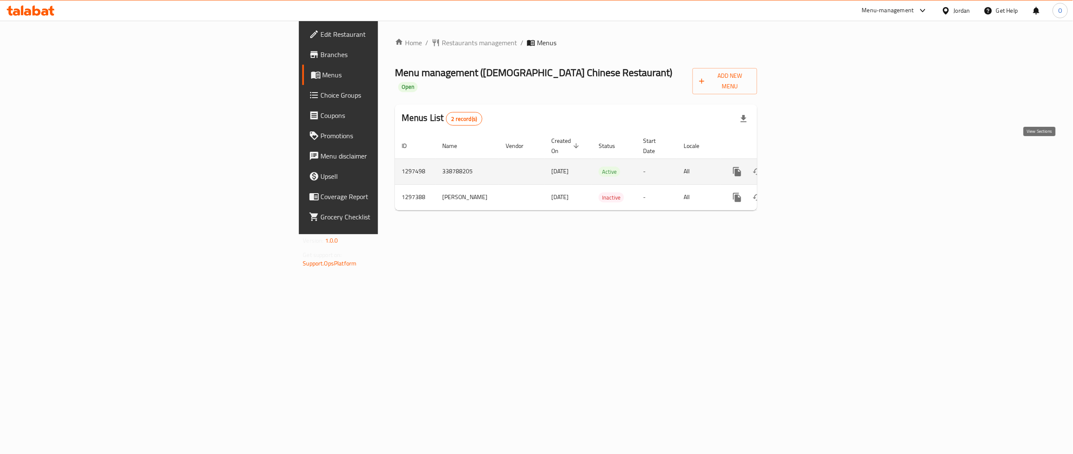
click at [804, 167] on icon "enhanced table" at bounding box center [798, 172] width 10 height 10
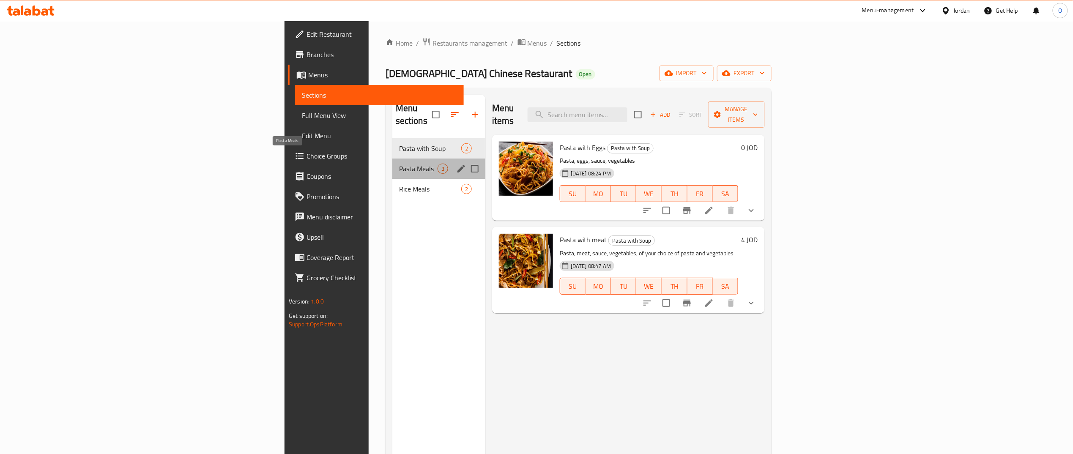
click at [399, 164] on span "Pasta Meals" at bounding box center [418, 169] width 38 height 10
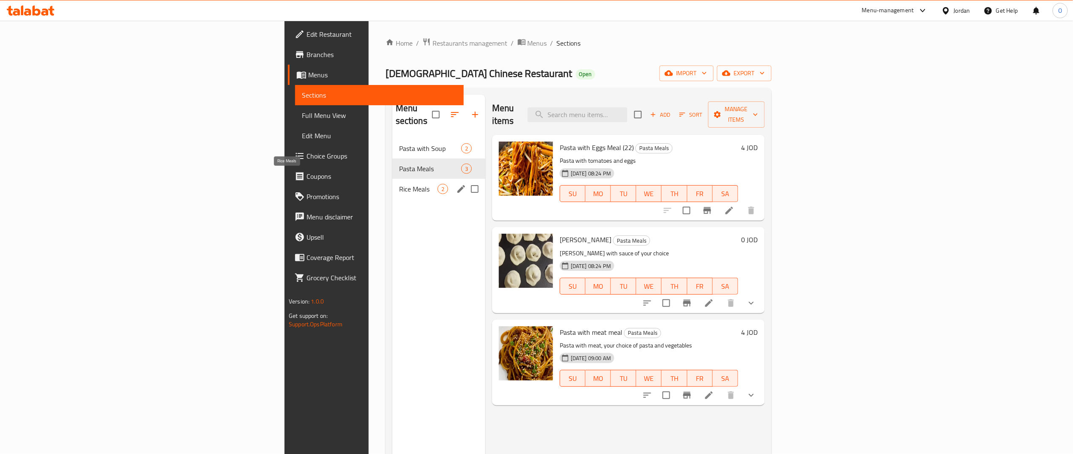
click at [399, 184] on span "Rice Meals" at bounding box center [418, 189] width 38 height 10
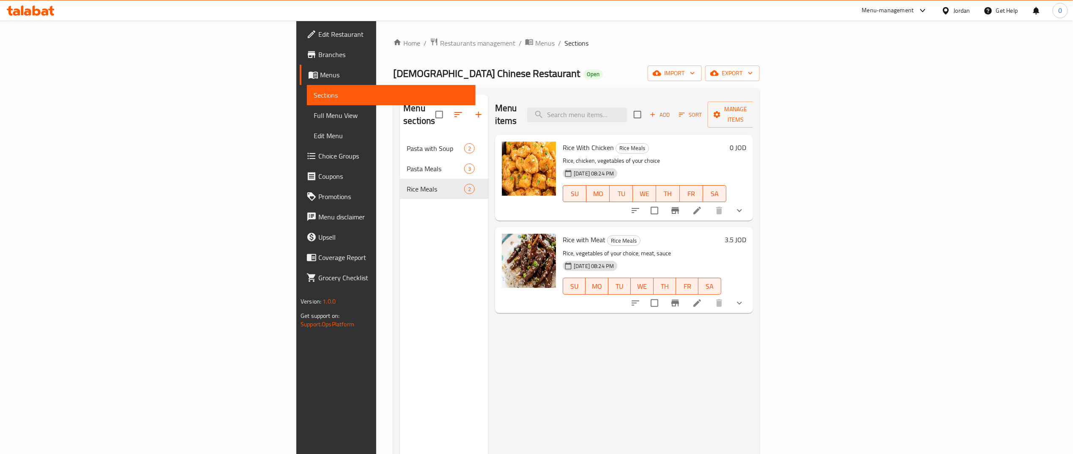
click at [745, 298] on icon "show more" at bounding box center [740, 303] width 10 height 10
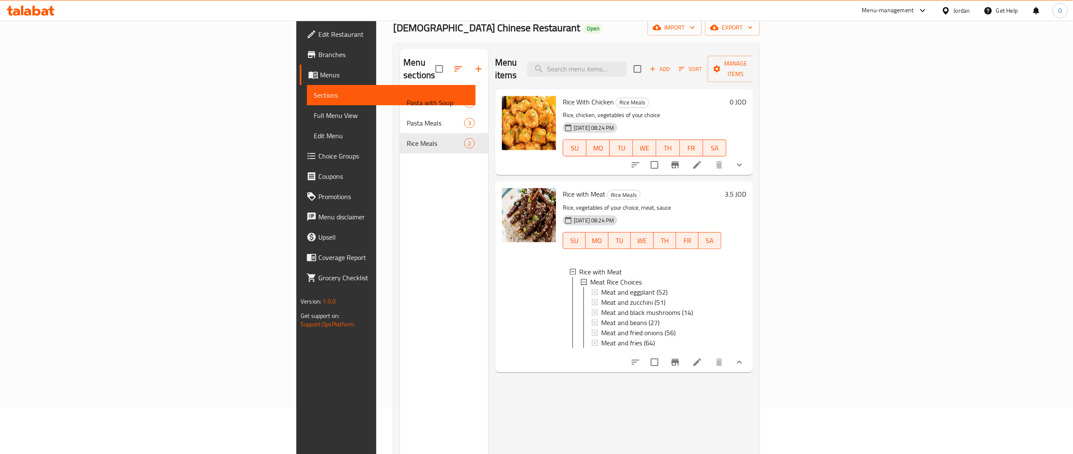
scroll to position [35, 0]
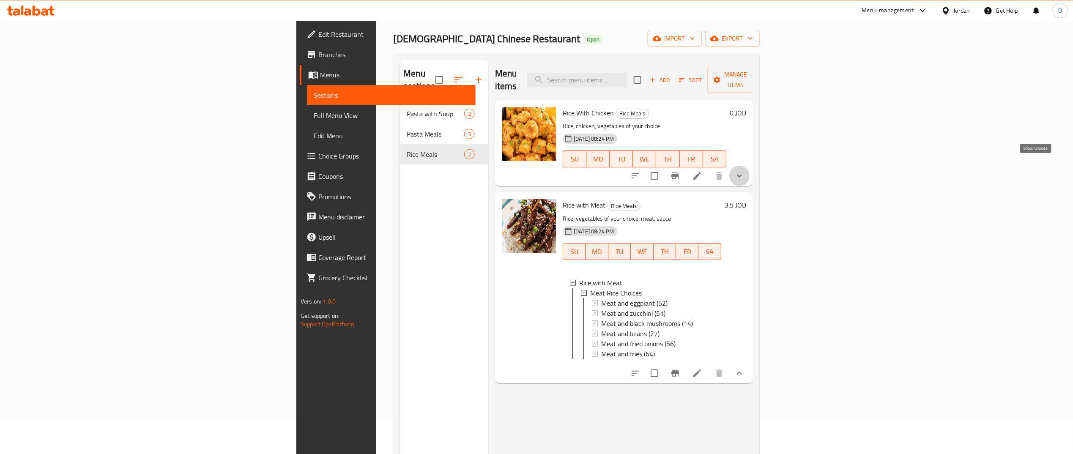
drag, startPoint x: 1037, startPoint y: 167, endPoint x: 977, endPoint y: 187, distance: 63.4
click at [745, 171] on icon "show more" at bounding box center [740, 176] width 10 height 10
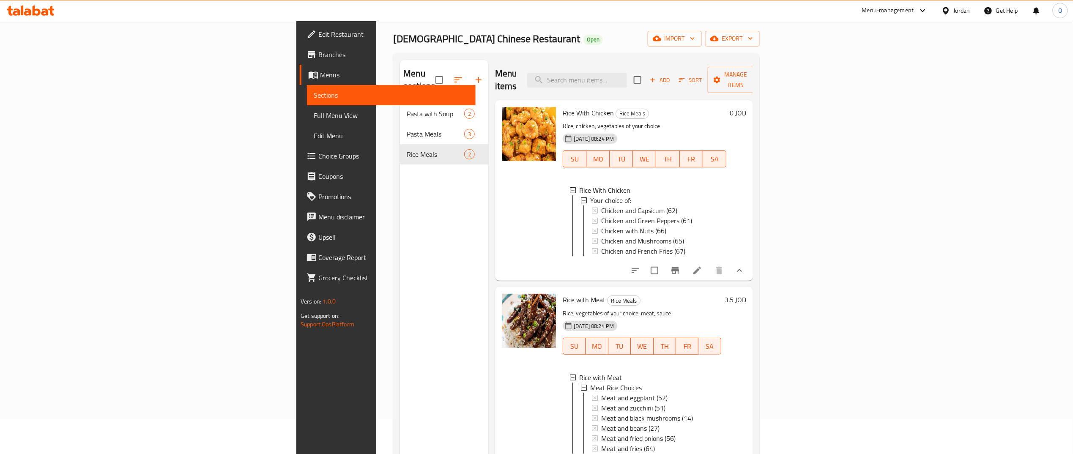
scroll to position [119, 0]
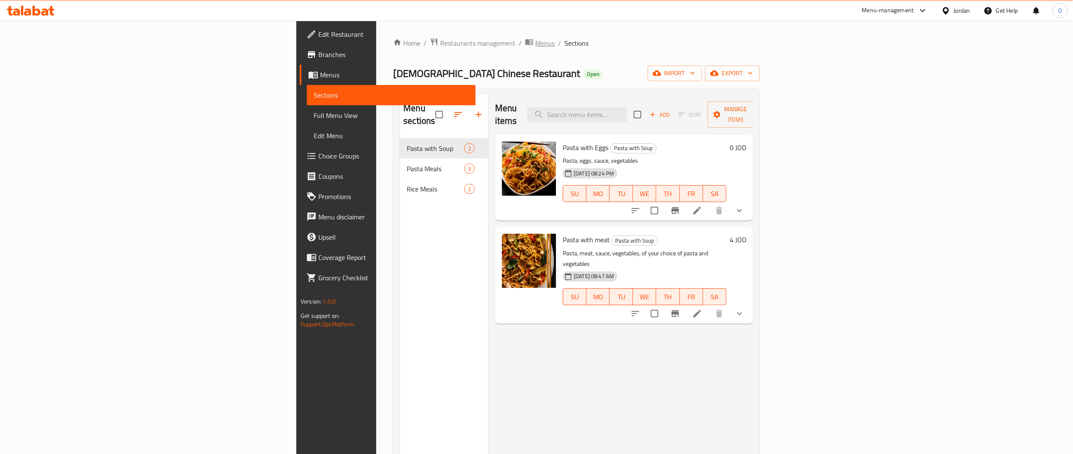
click at [535, 44] on span "Menus" at bounding box center [544, 43] width 19 height 10
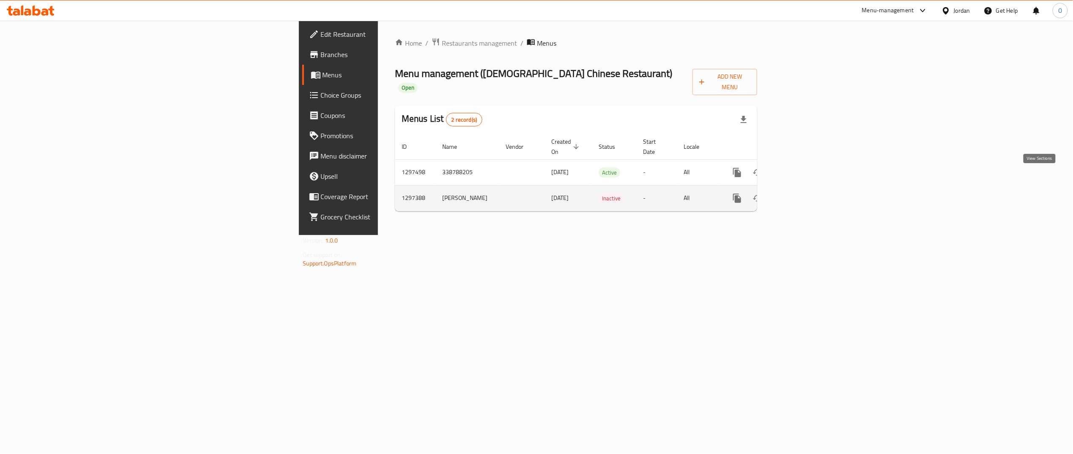
click at [804, 193] on icon "enhanced table" at bounding box center [798, 198] width 10 height 10
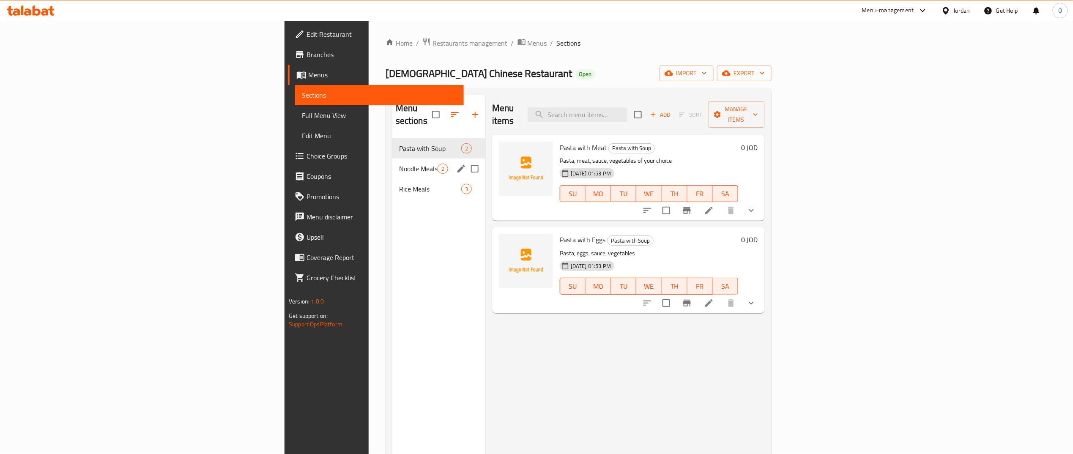
click at [392, 159] on div "Noodle Meals 2" at bounding box center [438, 169] width 93 height 20
click at [399, 184] on span "Rice Meals" at bounding box center [418, 189] width 38 height 10
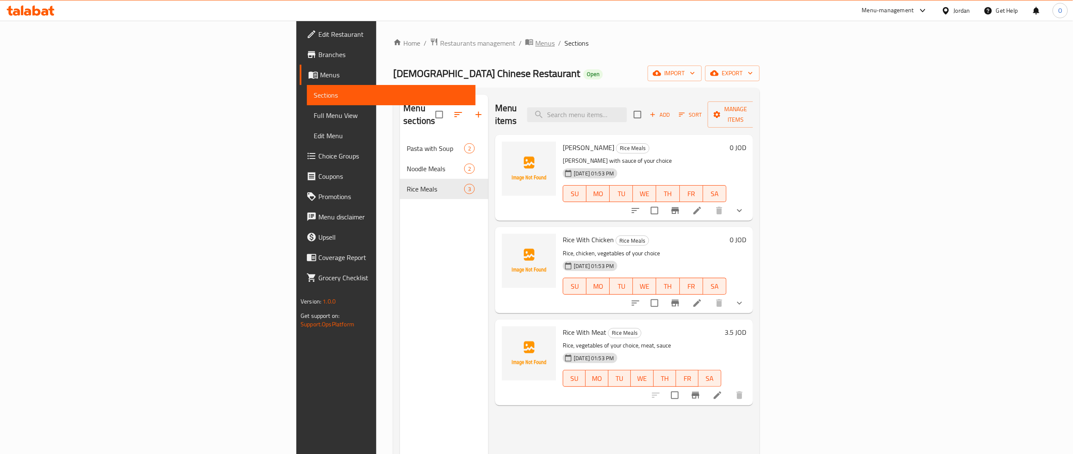
click at [535, 41] on span "Menus" at bounding box center [544, 43] width 19 height 10
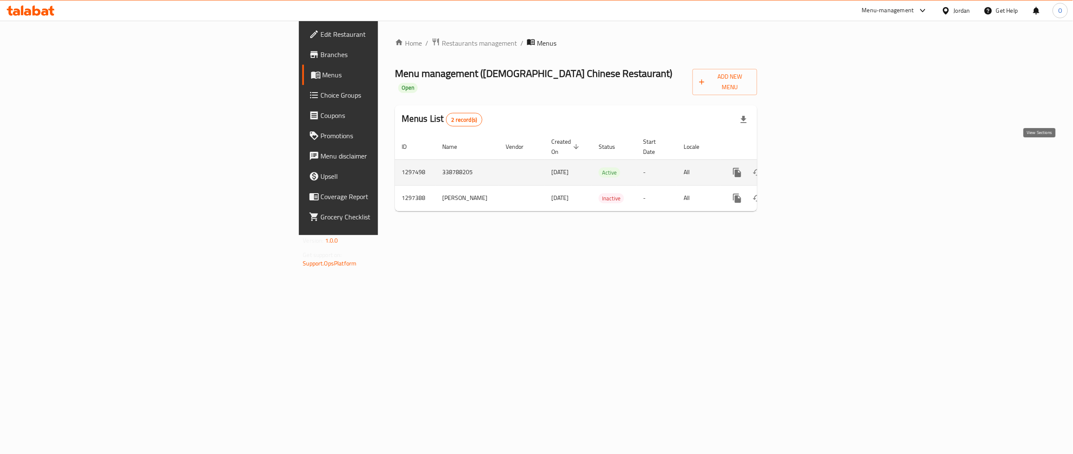
click at [809, 162] on link "enhanced table" at bounding box center [798, 172] width 20 height 20
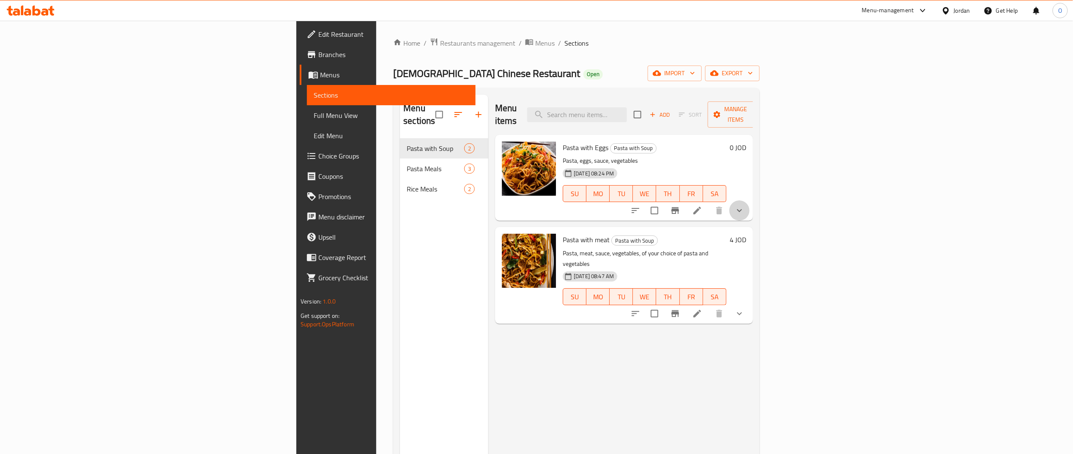
click at [750, 200] on button "show more" at bounding box center [740, 210] width 20 height 20
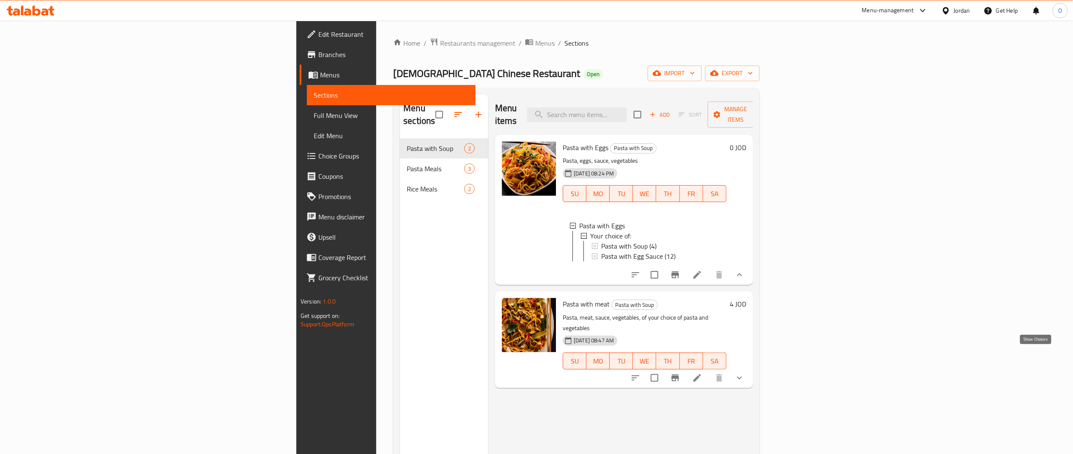
click at [745, 373] on icon "show more" at bounding box center [740, 378] width 10 height 10
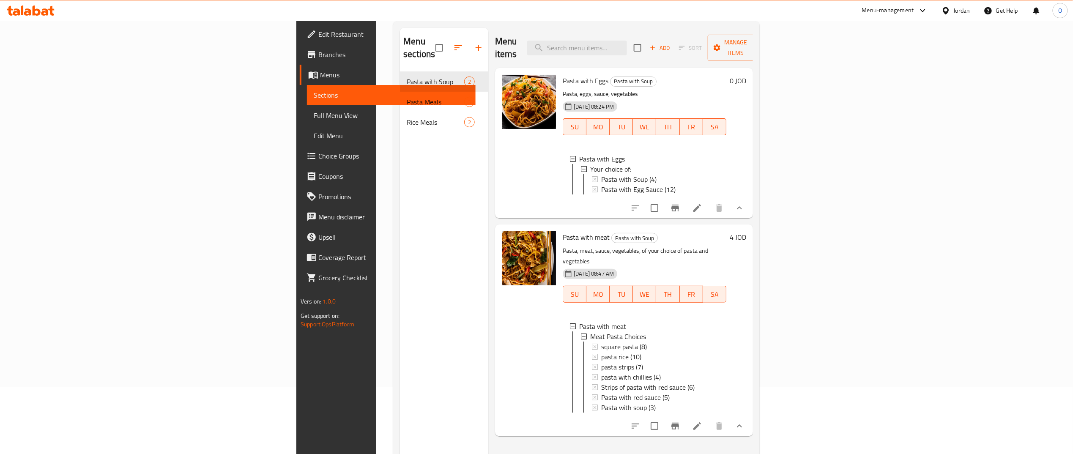
scroll to position [69, 0]
click at [592, 403] on icon at bounding box center [595, 406] width 6 height 6
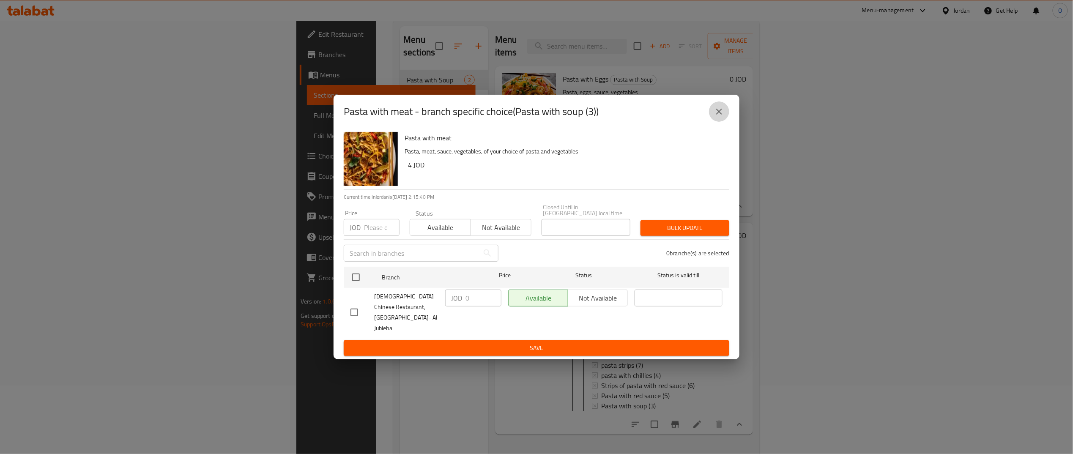
click at [724, 117] on icon "close" at bounding box center [719, 112] width 10 height 10
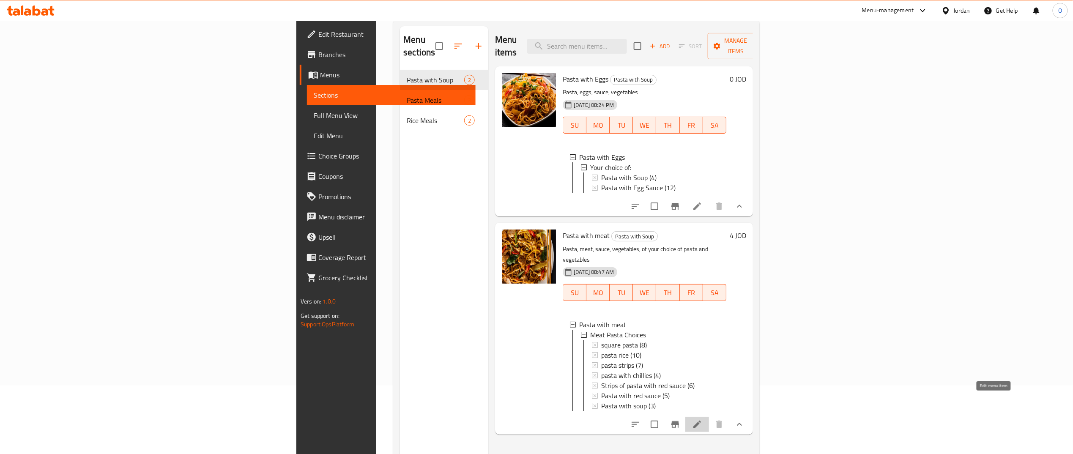
click at [702, 420] on icon at bounding box center [697, 425] width 10 height 10
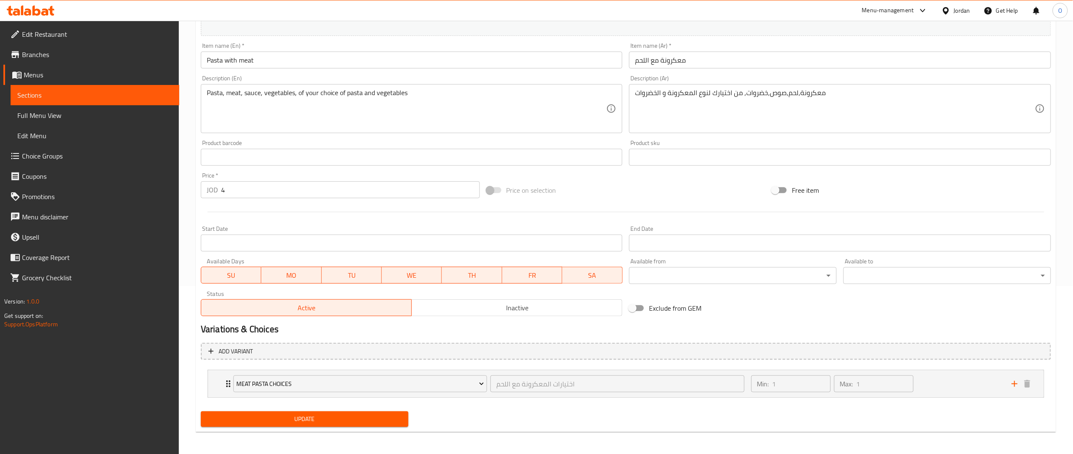
scroll to position [170, 0]
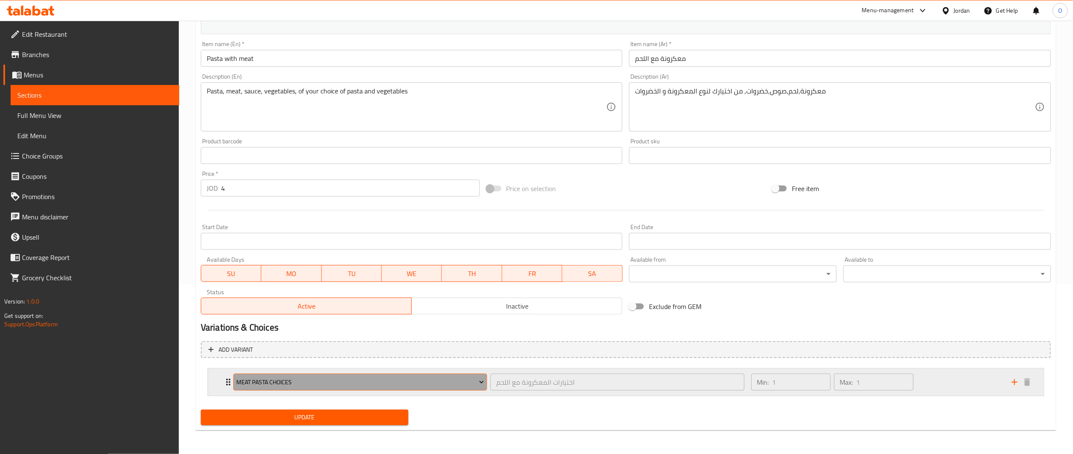
click at [458, 381] on span "Meat Pasta Choices" at bounding box center [360, 382] width 248 height 11
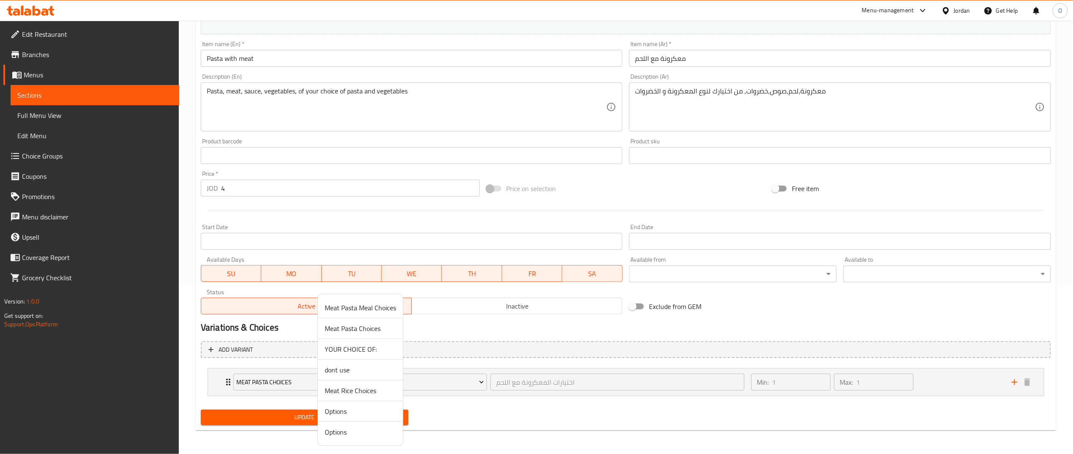
click at [549, 425] on div at bounding box center [536, 227] width 1073 height 454
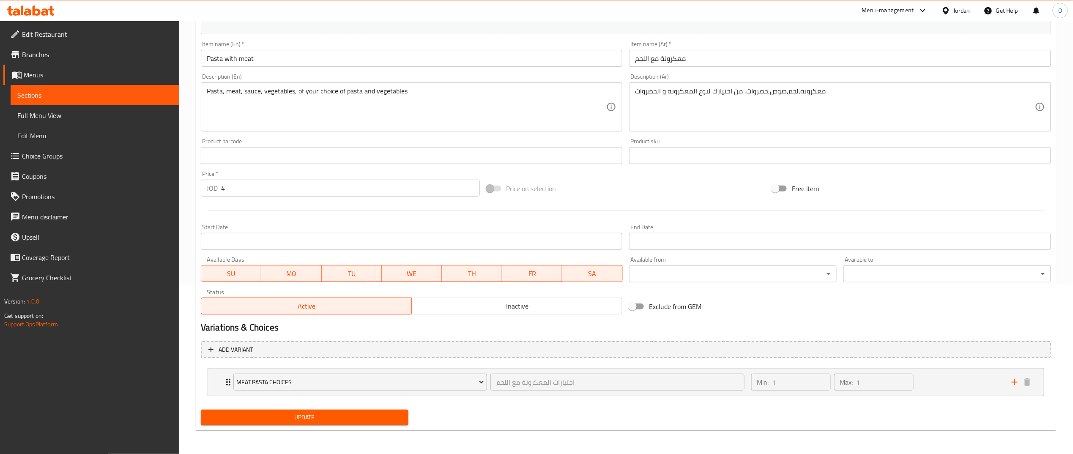
scroll to position [0, 0]
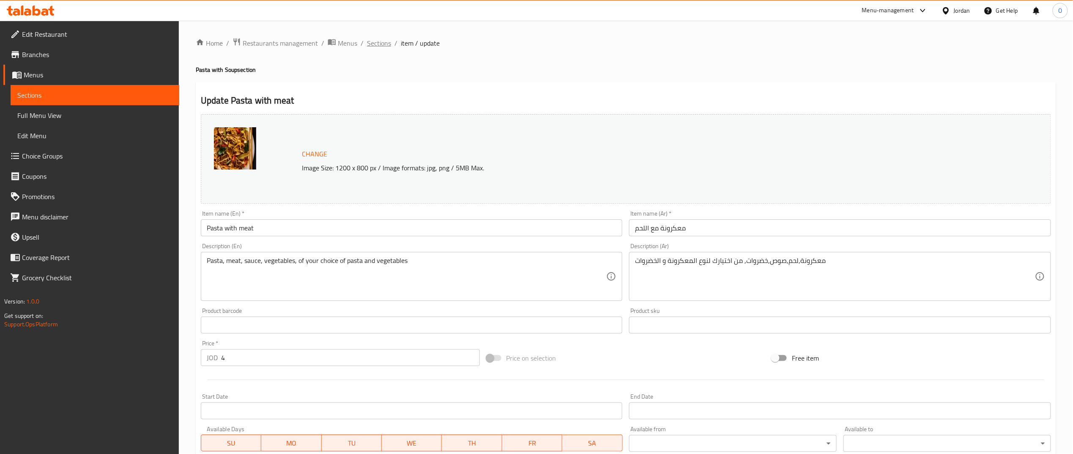
click at [382, 44] on span "Sections" at bounding box center [379, 43] width 24 height 10
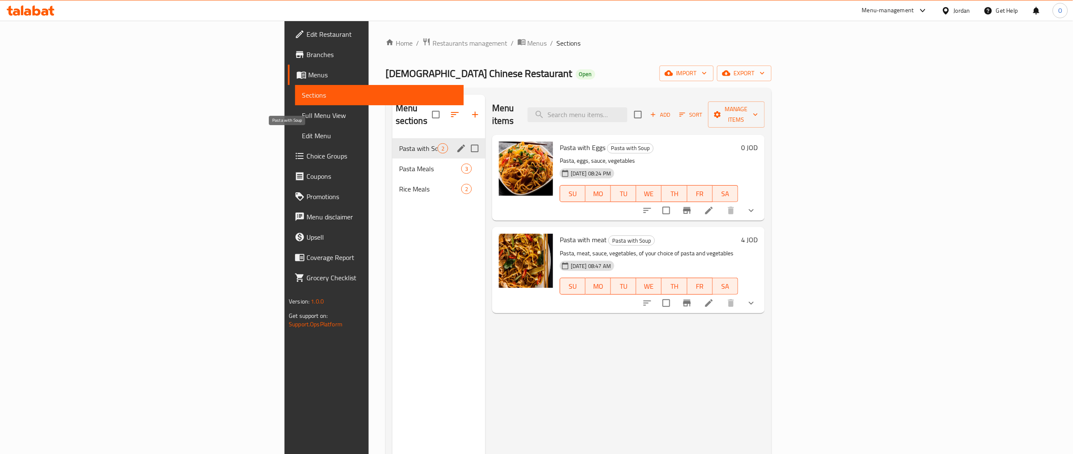
click at [399, 143] on span "Pasta with Soup" at bounding box center [418, 148] width 38 height 10
click at [399, 184] on span "Rice Meals" at bounding box center [418, 189] width 38 height 10
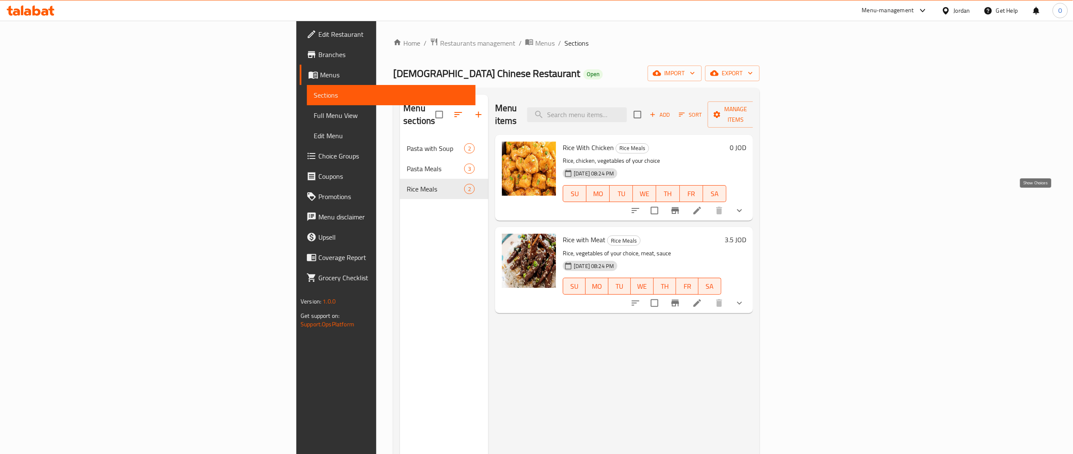
click at [745, 206] on icon "show more" at bounding box center [740, 211] width 10 height 10
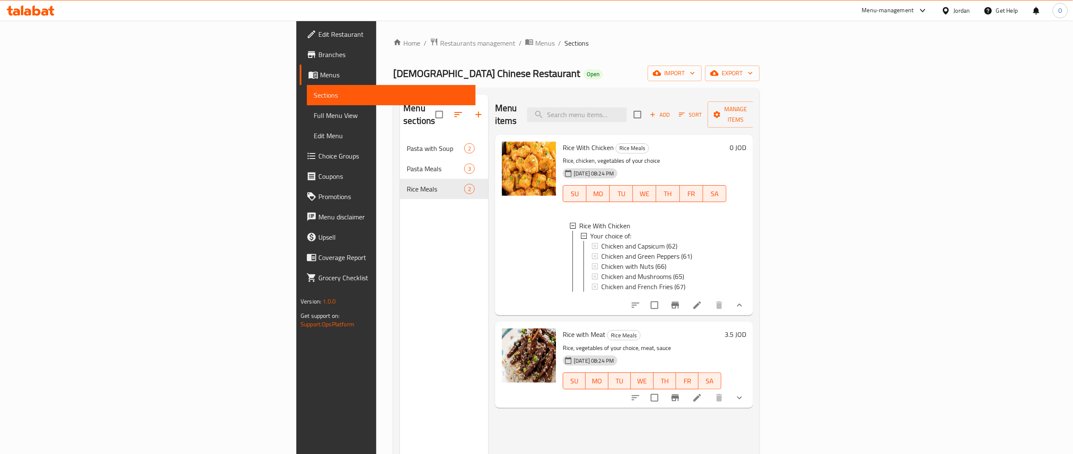
scroll to position [2, 0]
click at [745, 391] on icon "show more" at bounding box center [740, 396] width 10 height 10
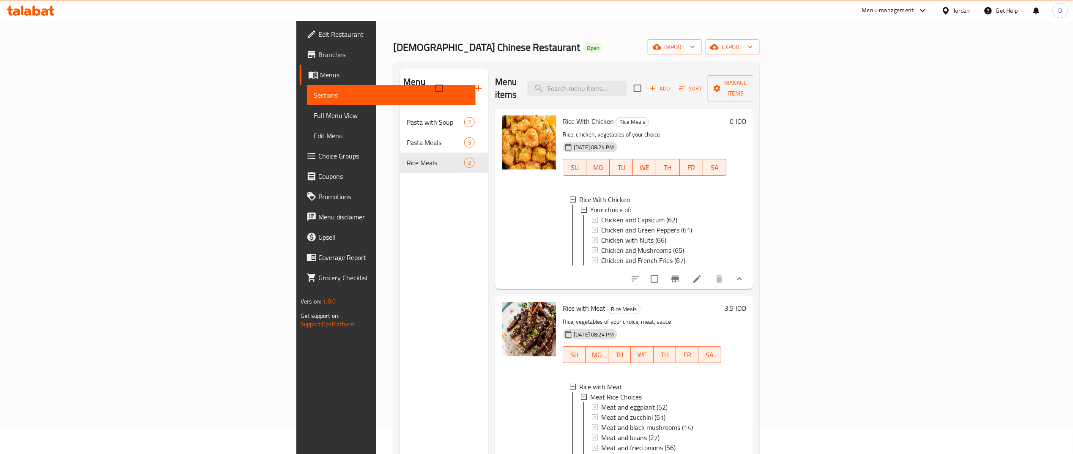
scroll to position [0, 0]
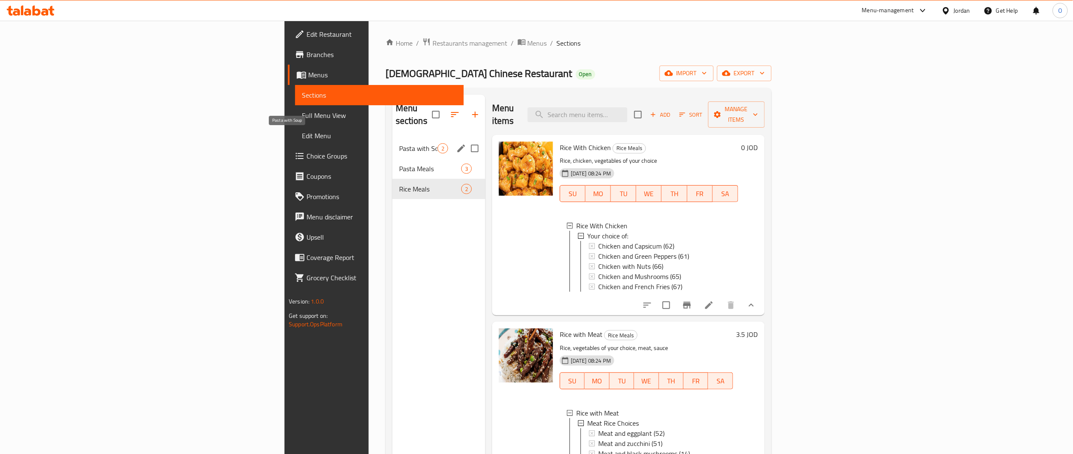
click at [399, 143] on span "Pasta with Soup" at bounding box center [418, 148] width 38 height 10
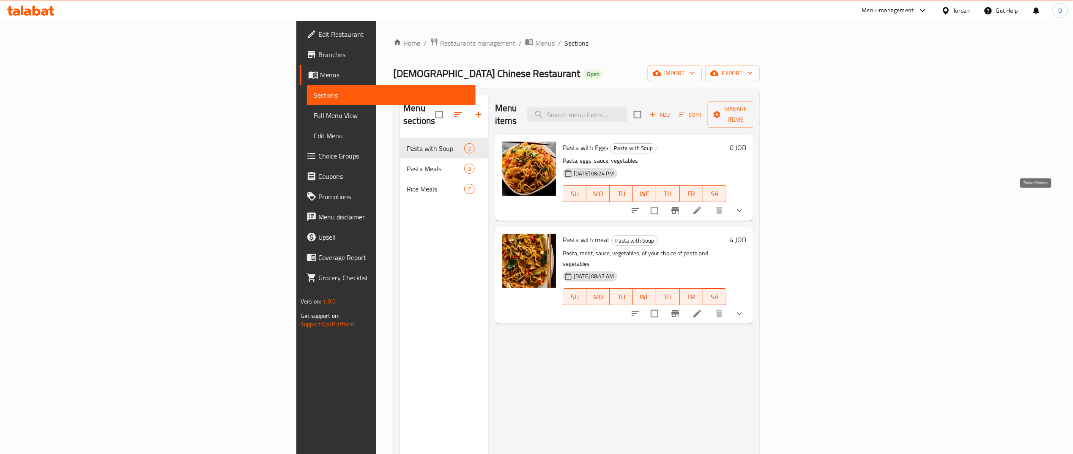
click at [745, 206] on icon "show more" at bounding box center [740, 211] width 10 height 10
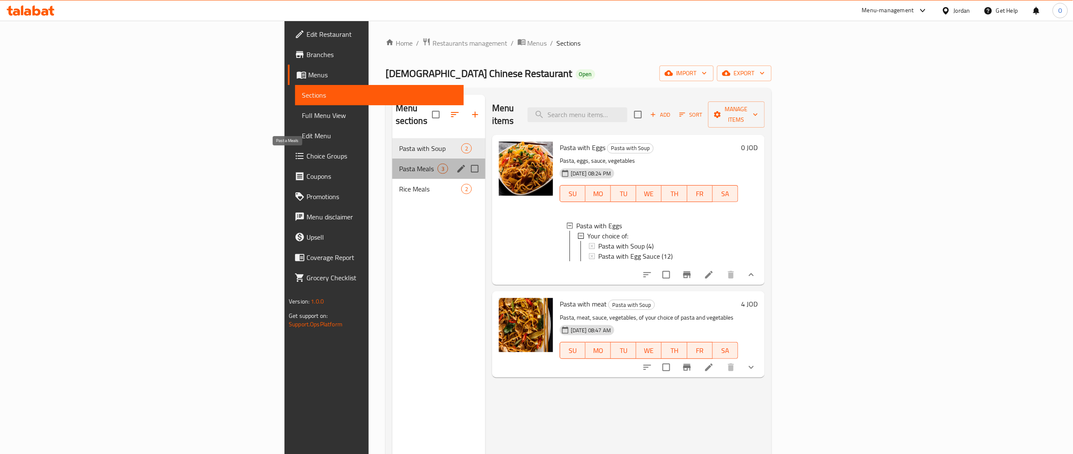
click at [399, 164] on span "Pasta Meals" at bounding box center [418, 169] width 38 height 10
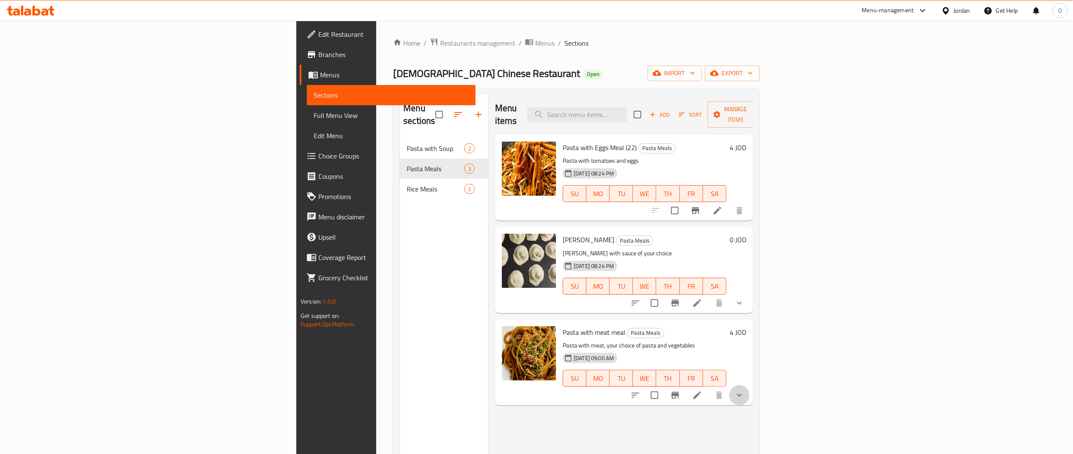
click at [750, 385] on button "show more" at bounding box center [740, 395] width 20 height 20
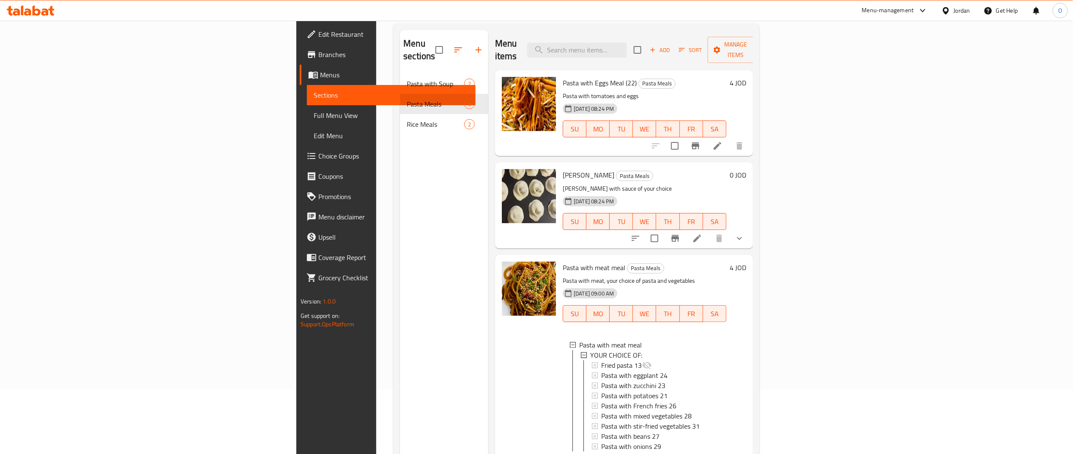
scroll to position [38, 0]
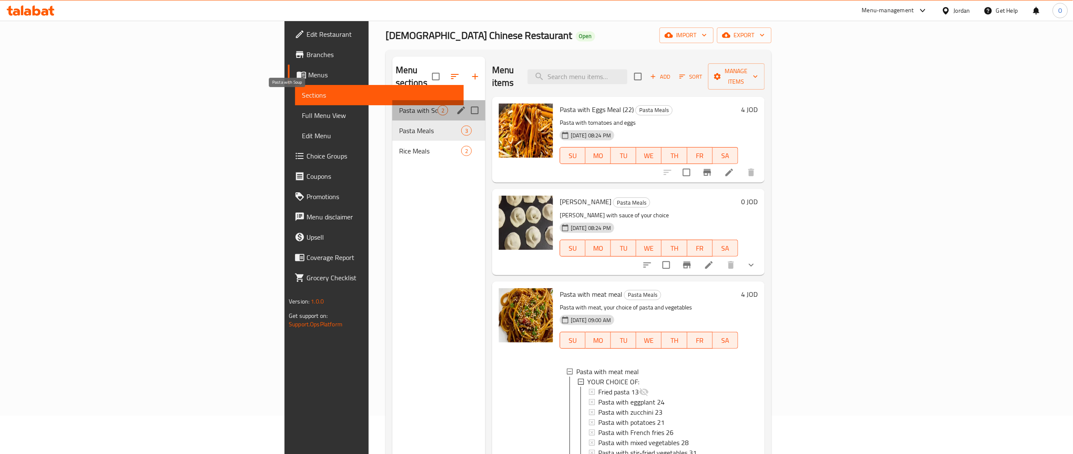
drag, startPoint x: 252, startPoint y: 96, endPoint x: 258, endPoint y: 98, distance: 5.6
click at [399, 105] on span "Pasta with Soup" at bounding box center [418, 110] width 38 height 10
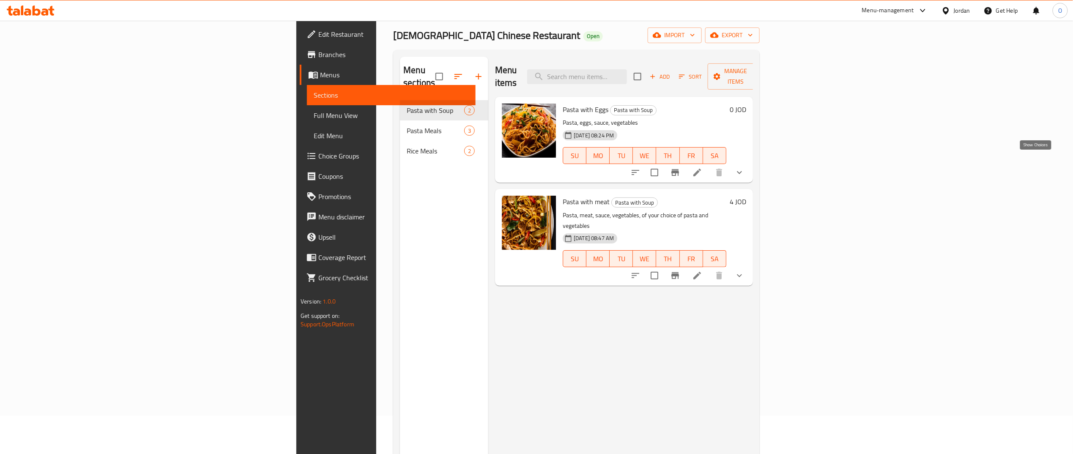
click at [745, 167] on icon "show more" at bounding box center [740, 172] width 10 height 10
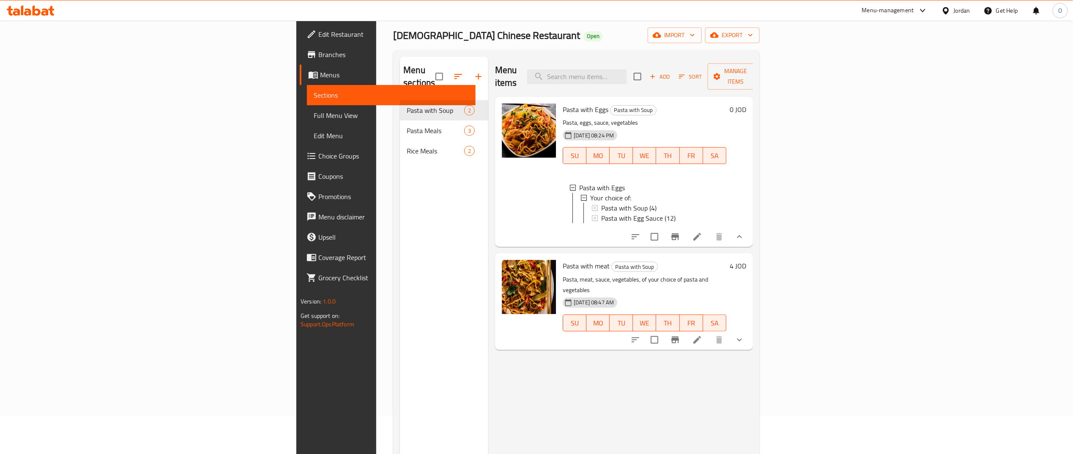
click at [745, 335] on icon "show more" at bounding box center [740, 340] width 10 height 10
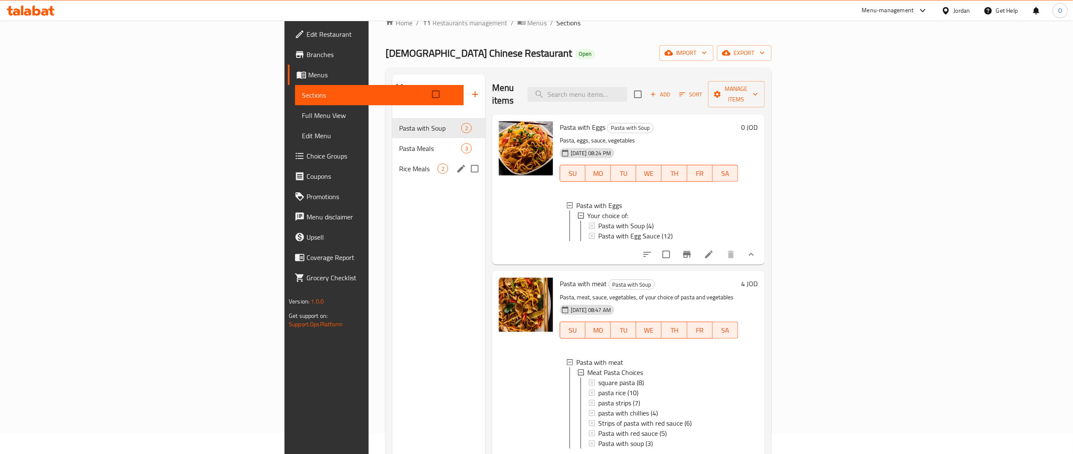
scroll to position [19, 0]
click at [399, 144] on span "Pasta Meals" at bounding box center [418, 149] width 38 height 10
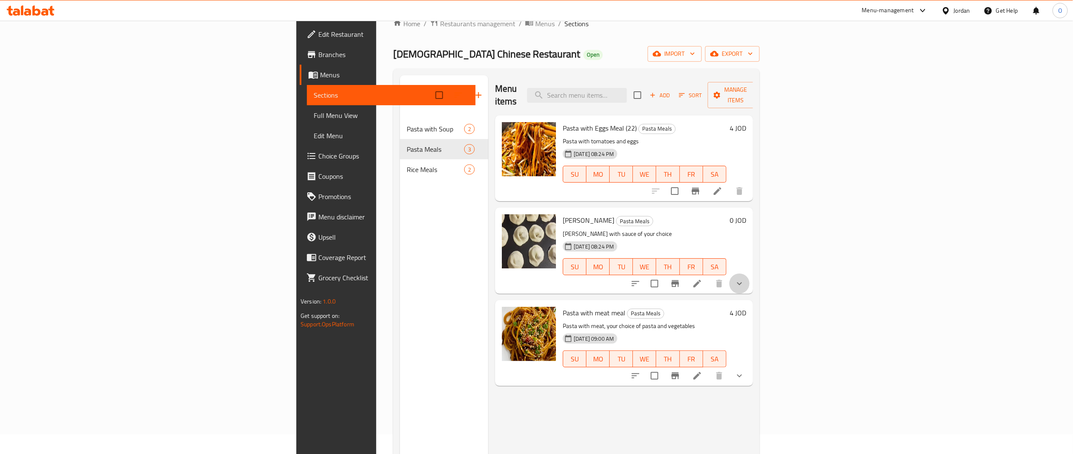
click at [750, 274] on button "show more" at bounding box center [740, 284] width 20 height 20
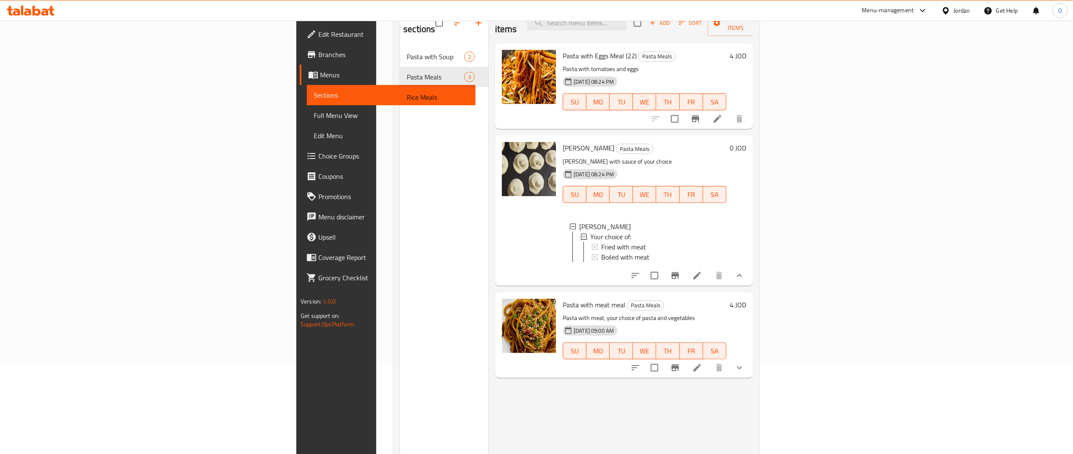
scroll to position [101, 0]
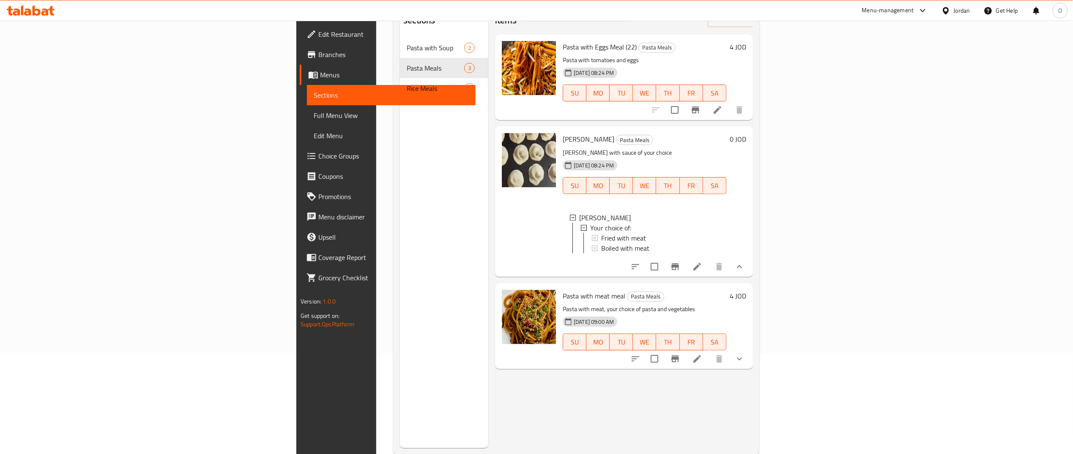
click at [750, 350] on button "show more" at bounding box center [740, 359] width 20 height 20
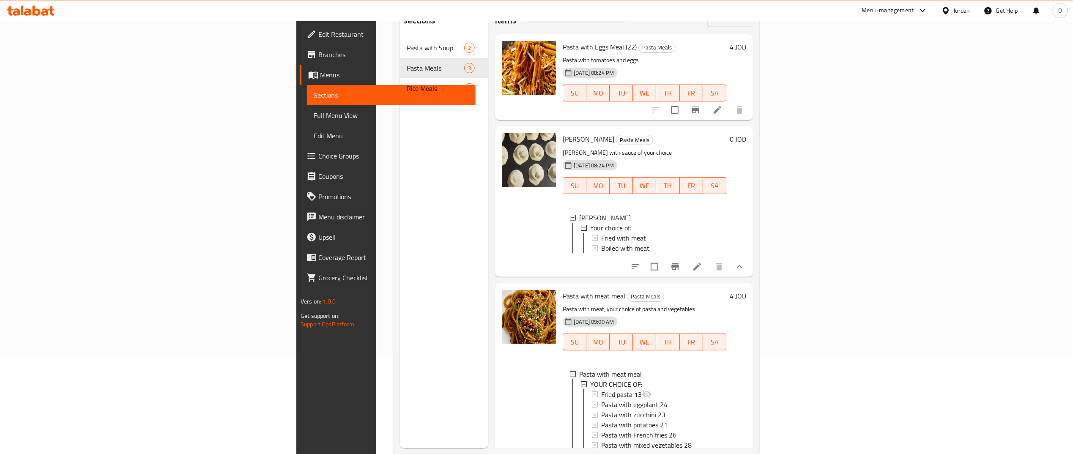
scroll to position [100, 0]
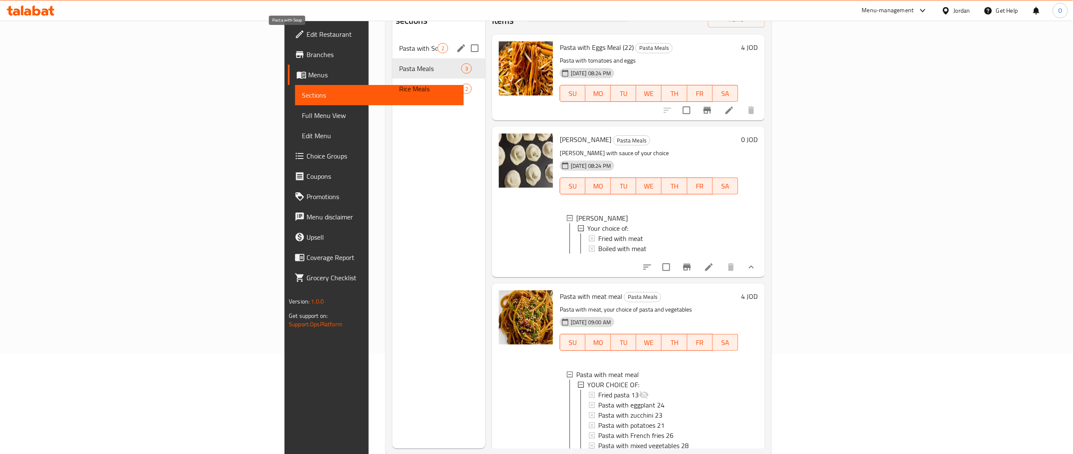
click at [399, 43] on span "Pasta with Soup" at bounding box center [418, 48] width 38 height 10
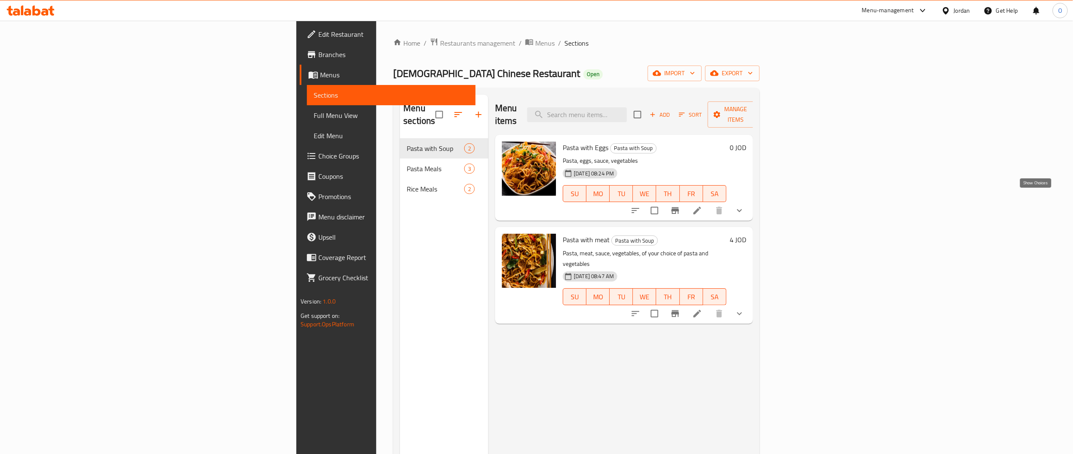
click at [745, 206] on icon "show more" at bounding box center [740, 211] width 10 height 10
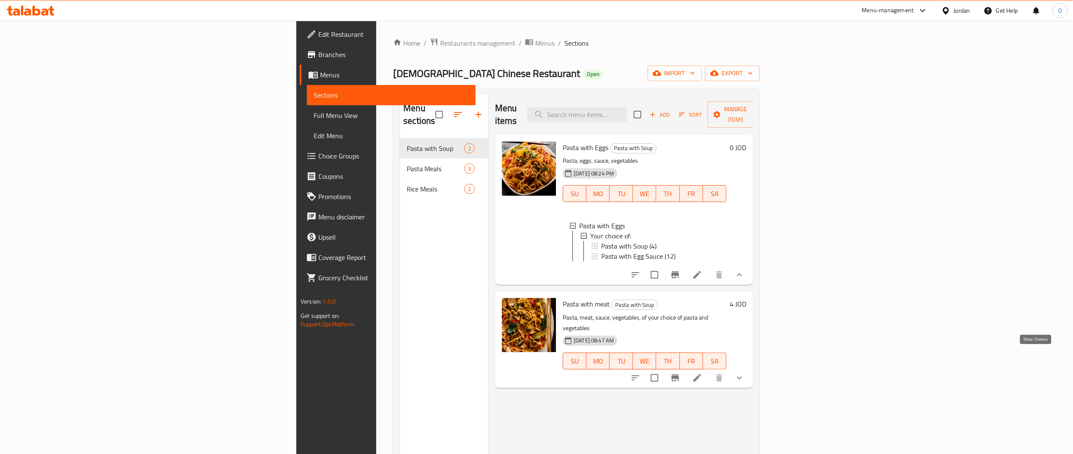
click at [745, 373] on icon "show more" at bounding box center [740, 378] width 10 height 10
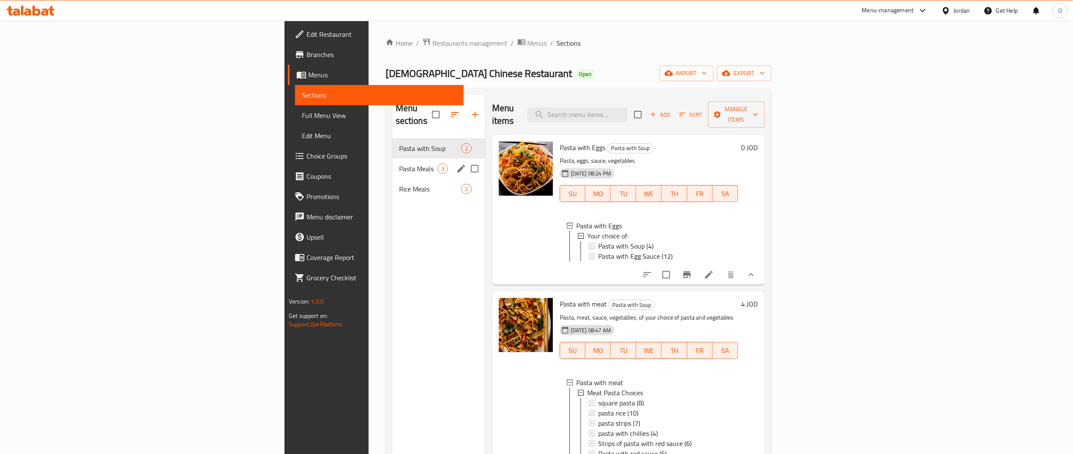
drag, startPoint x: 294, startPoint y: 162, endPoint x: 286, endPoint y: 175, distance: 15.4
click at [392, 162] on div "Pasta Meals 3" at bounding box center [438, 169] width 93 height 20
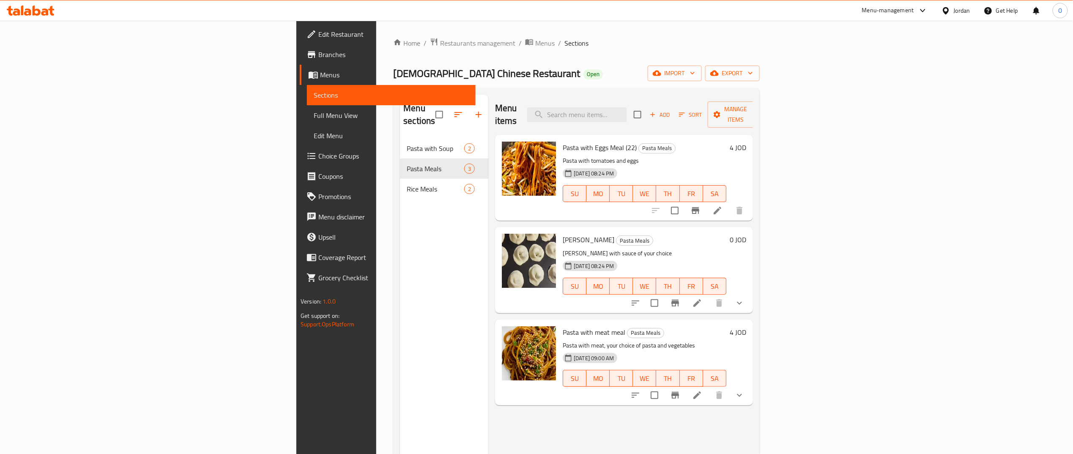
click at [750, 293] on button "show more" at bounding box center [740, 303] width 20 height 20
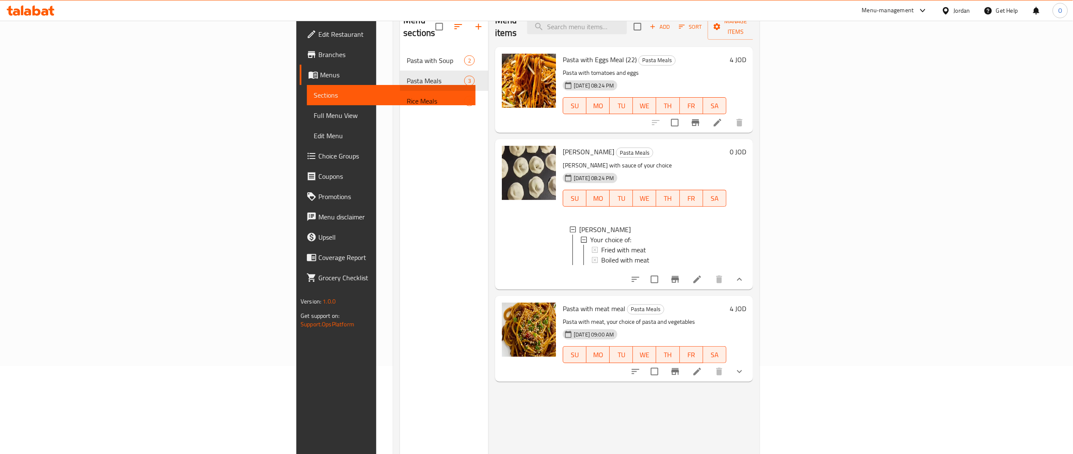
scroll to position [102, 0]
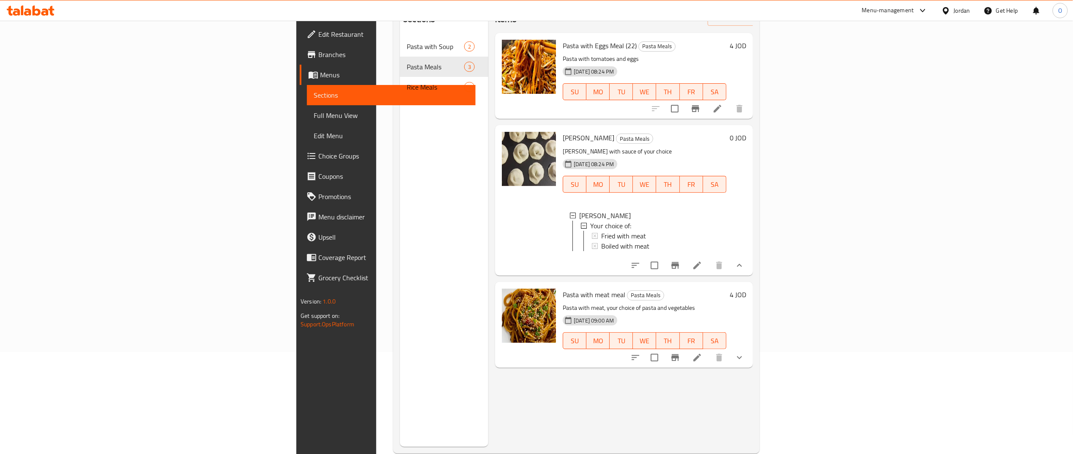
drag, startPoint x: 1050, startPoint y: 351, endPoint x: 1043, endPoint y: 351, distance: 6.4
click at [753, 351] on div "Pasta with meat meal Pasta Meals Pasta with meat, your choice of pasta and vege…" at bounding box center [624, 325] width 258 height 86
click at [750, 350] on button "show more" at bounding box center [740, 358] width 20 height 20
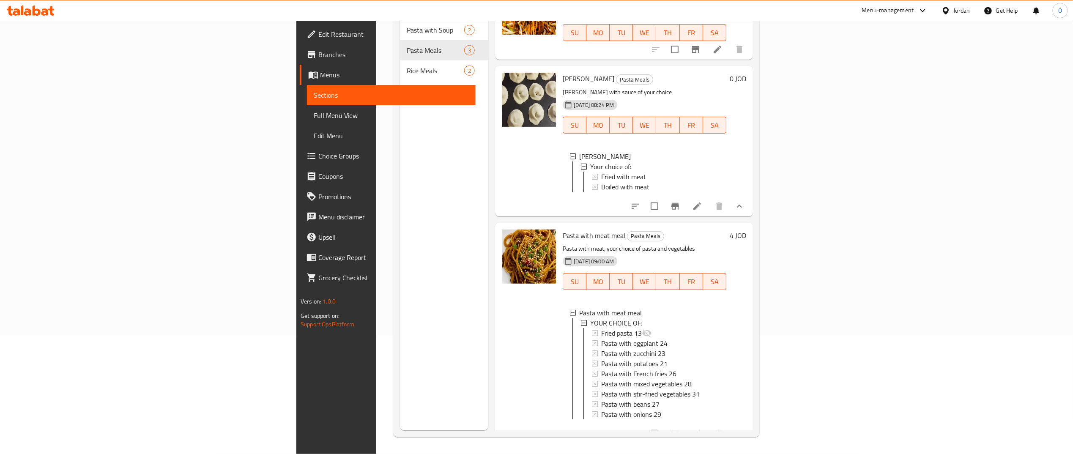
scroll to position [0, 0]
